Goal: Book appointment/travel/reservation

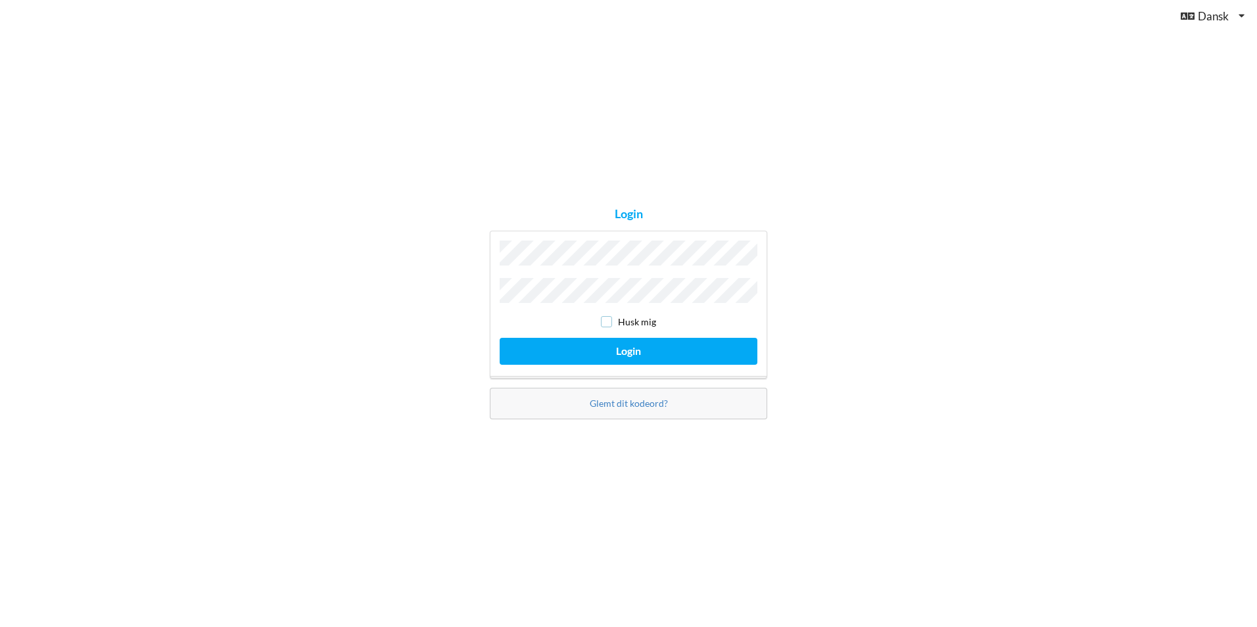
click at [612, 320] on input "checkbox" at bounding box center [606, 321] width 11 height 11
checkbox input "true"
click at [612, 349] on button "Login" at bounding box center [629, 351] width 258 height 27
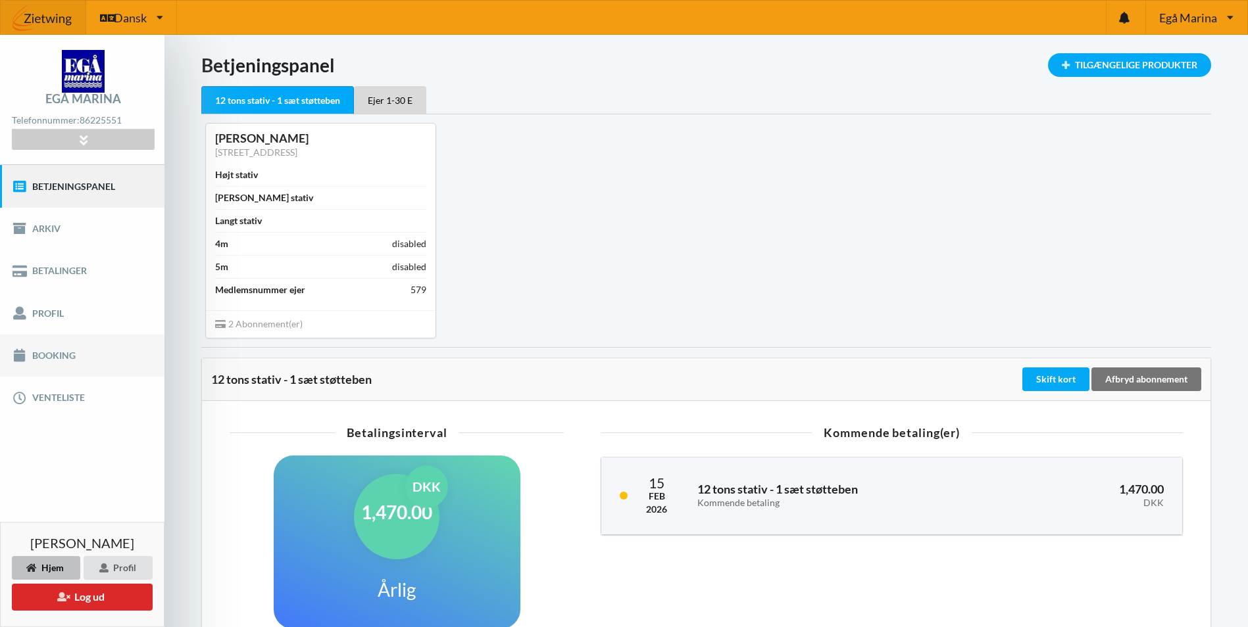
click at [68, 353] on link "Booking" at bounding box center [82, 356] width 164 height 42
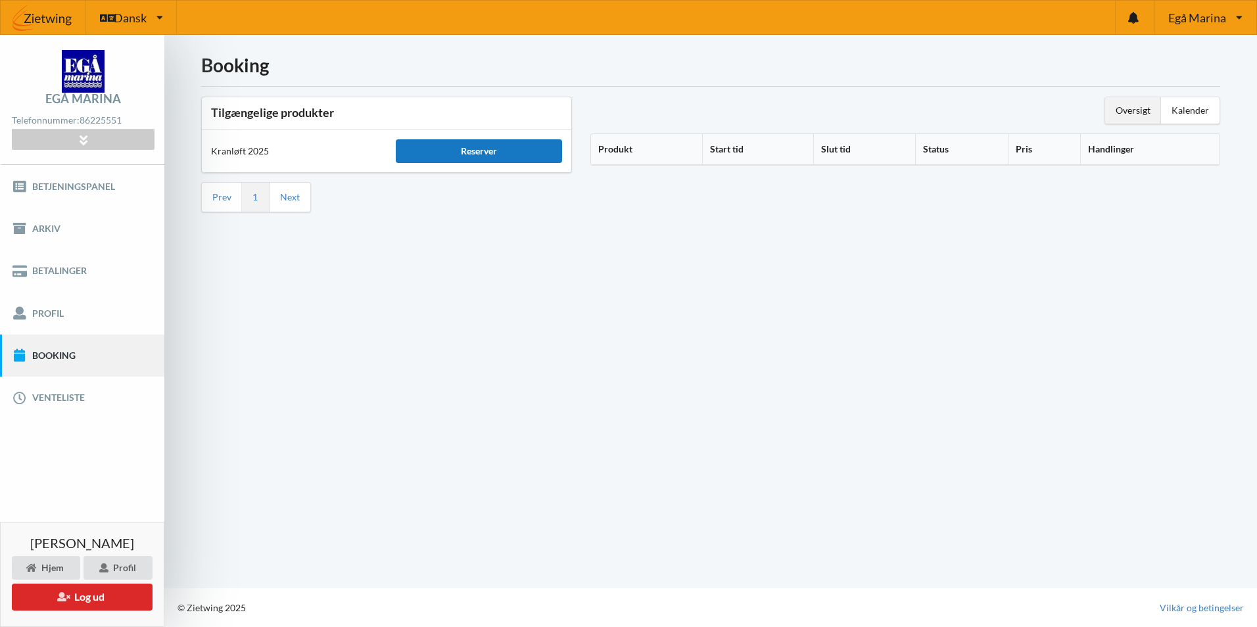
click at [497, 148] on div "Reserver" at bounding box center [479, 151] width 166 height 24
click at [614, 149] on th "Produkt" at bounding box center [646, 149] width 111 height 31
click at [640, 154] on th "Produkt" at bounding box center [658, 149] width 135 height 31
click at [639, 150] on icon at bounding box center [638, 147] width 11 height 9
click at [485, 153] on div "Reserver" at bounding box center [479, 151] width 166 height 24
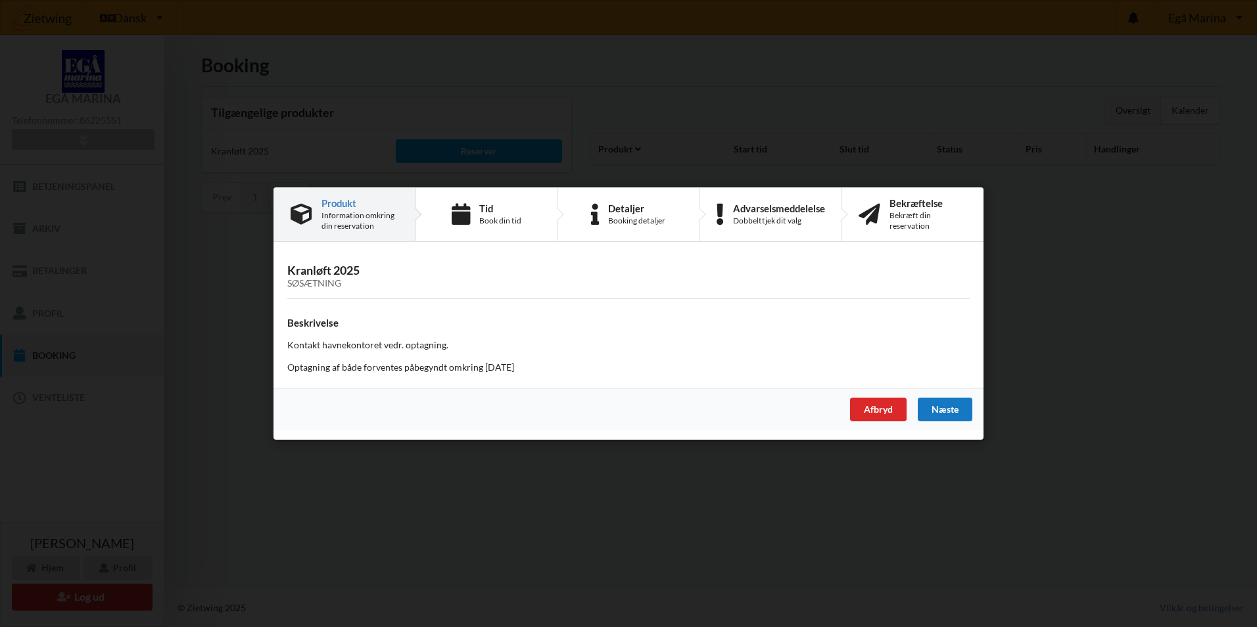
click at [948, 406] on div "Næste" at bounding box center [945, 410] width 55 height 24
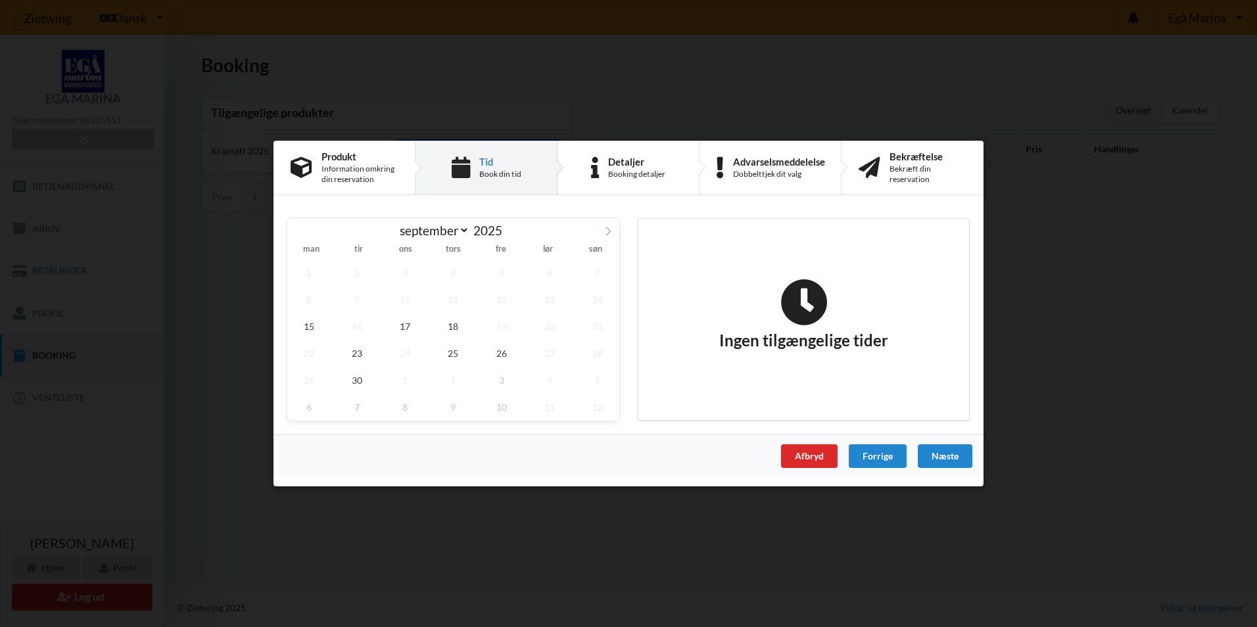
click at [606, 231] on icon at bounding box center [608, 231] width 9 height 9
click at [297, 230] on icon at bounding box center [298, 231] width 9 height 9
select select "8"
click at [360, 385] on span "30" at bounding box center [356, 380] width 43 height 27
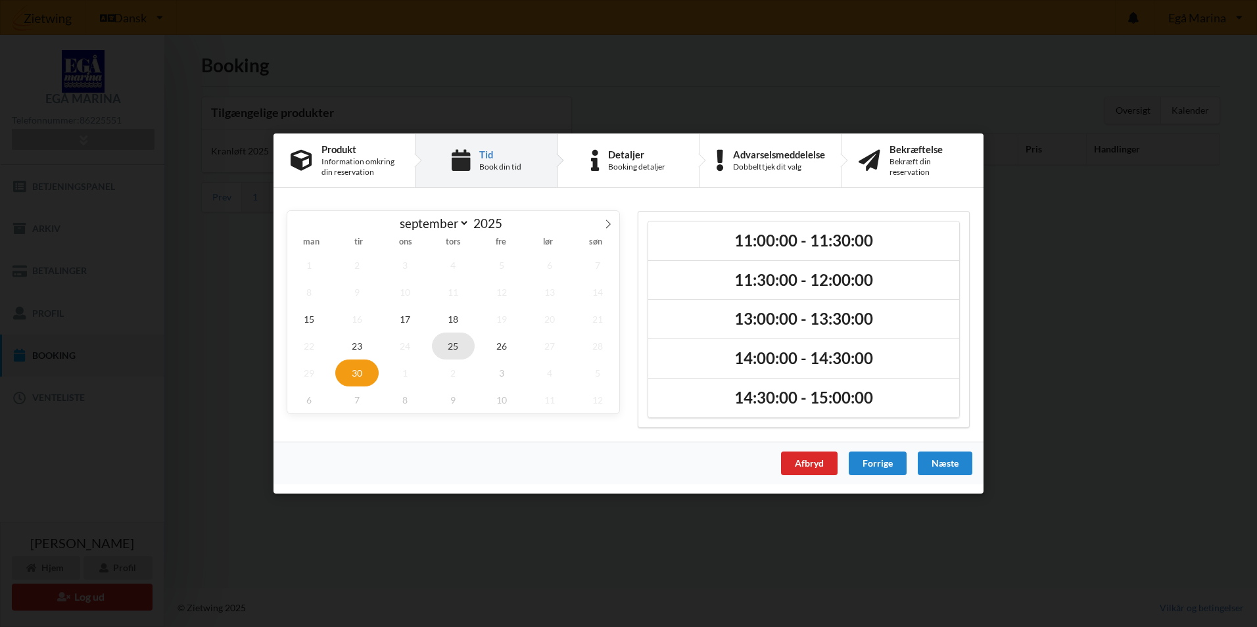
click at [450, 348] on span "25" at bounding box center [453, 346] width 43 height 27
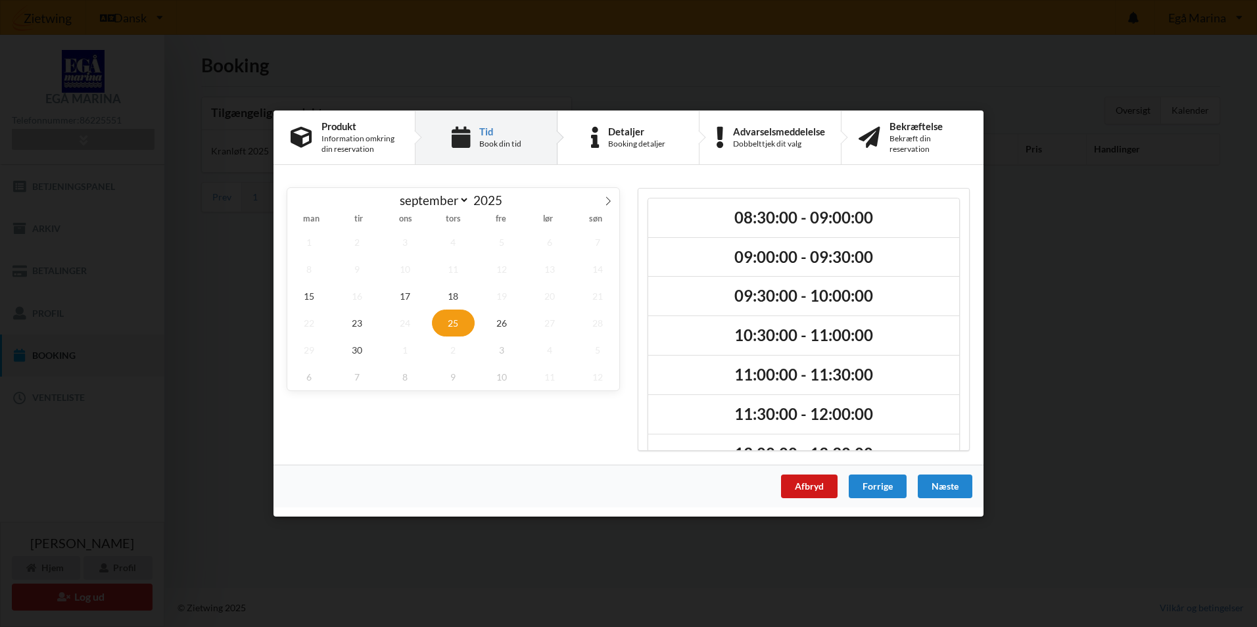
click at [815, 488] on div "Afbryd" at bounding box center [809, 487] width 57 height 24
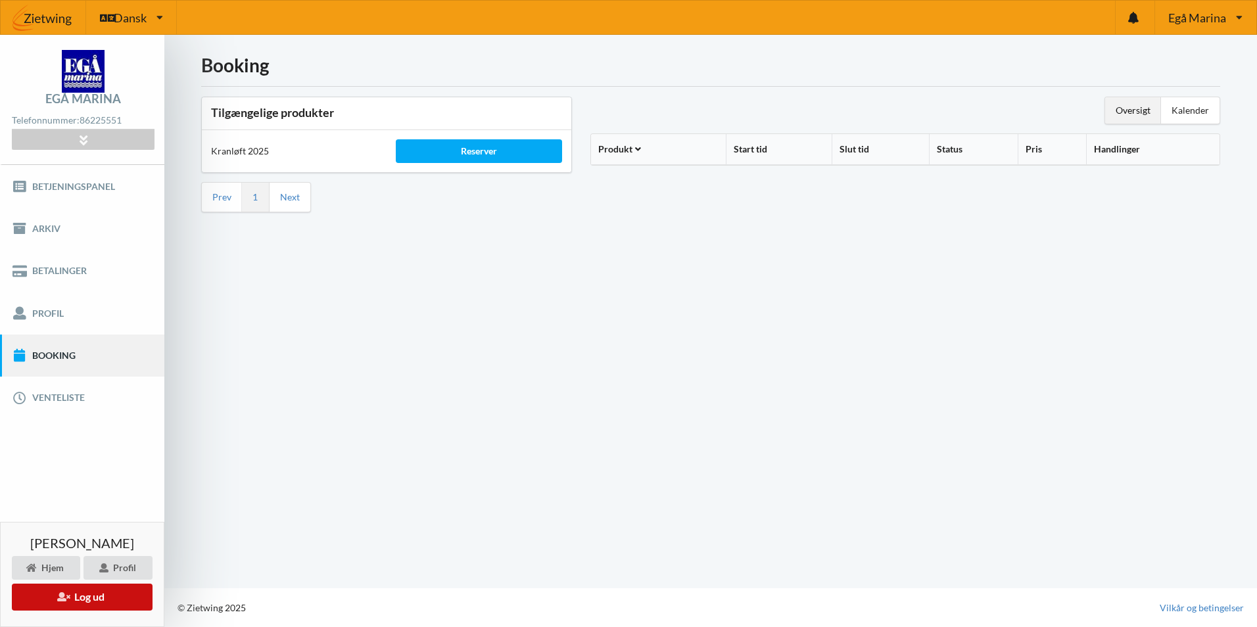
click at [118, 601] on button "Log ud" at bounding box center [82, 597] width 141 height 27
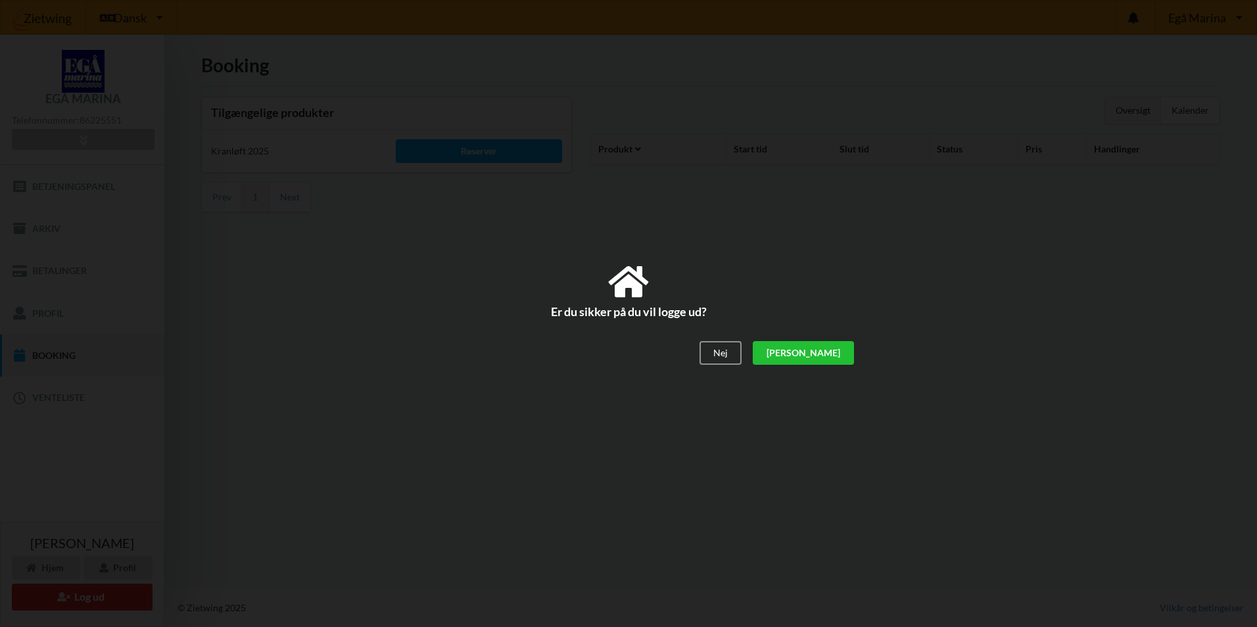
click at [837, 360] on div "[PERSON_NAME]" at bounding box center [803, 354] width 101 height 24
